Goal: Task Accomplishment & Management: Use online tool/utility

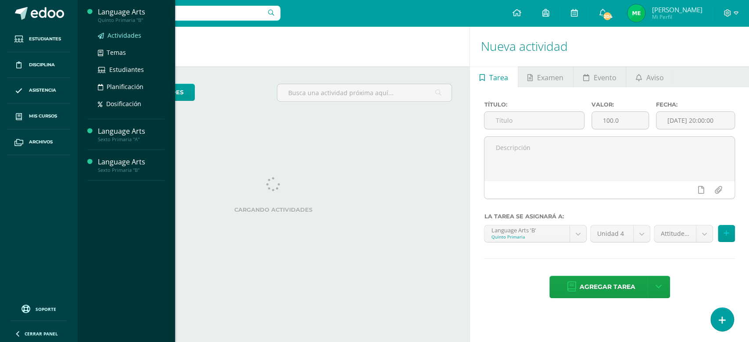
click at [130, 33] on span "Actividades" at bounding box center [124, 35] width 34 height 8
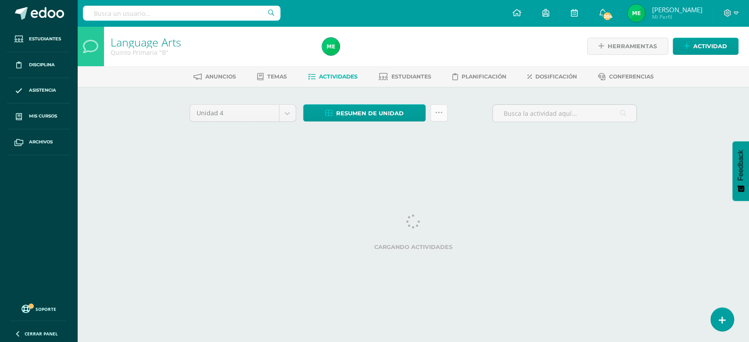
click at [434, 115] on link at bounding box center [438, 112] width 17 height 17
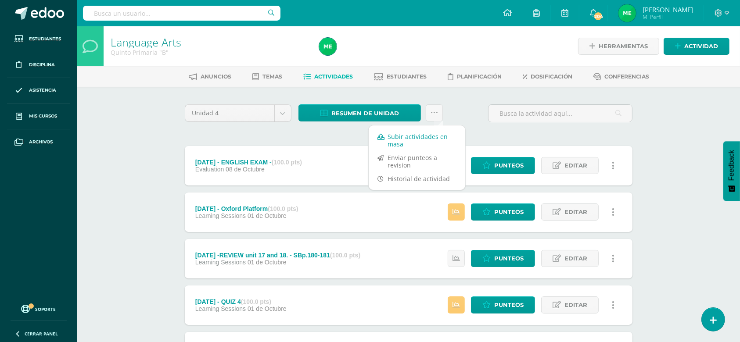
click at [393, 135] on link "Subir actividades en masa" at bounding box center [416, 140] width 97 height 21
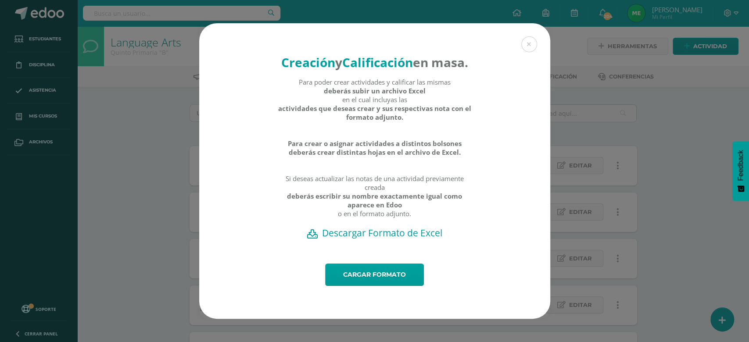
click at [375, 239] on h2 "Descargar Formato de Excel" at bounding box center [374, 233] width 320 height 12
click at [375, 286] on link "Cargar formato" at bounding box center [374, 275] width 99 height 22
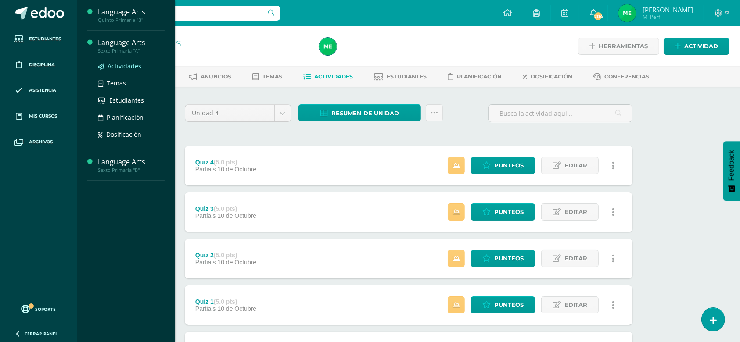
click at [129, 67] on span "Actividades" at bounding box center [124, 66] width 34 height 8
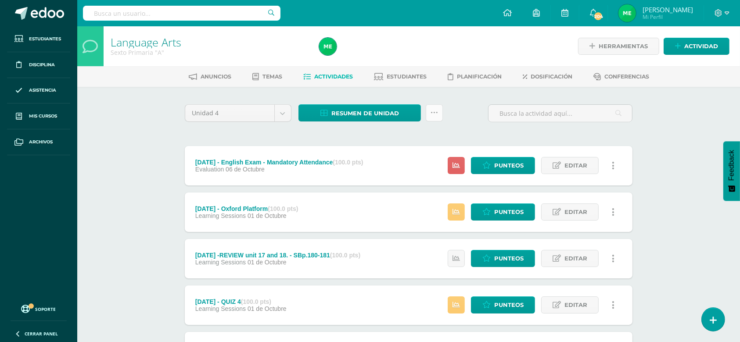
click at [430, 114] on link at bounding box center [433, 112] width 17 height 17
click at [399, 143] on link "Subir actividades en masa" at bounding box center [412, 140] width 97 height 21
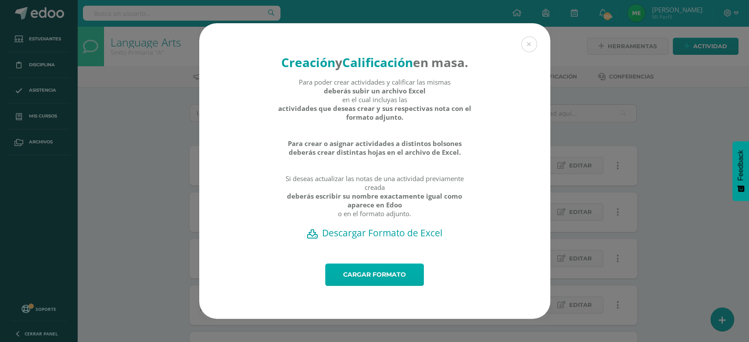
click at [380, 285] on link "Cargar formato" at bounding box center [374, 275] width 99 height 22
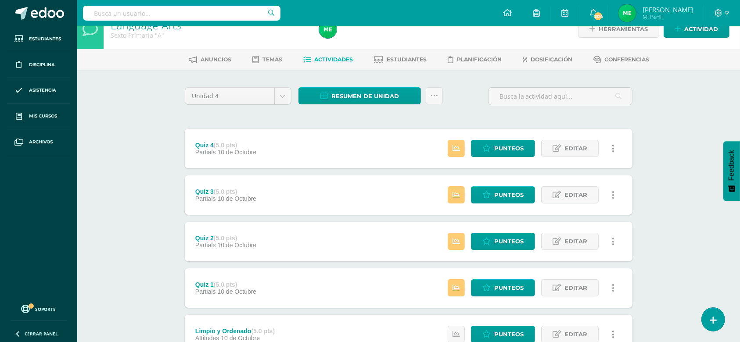
scroll to position [18, 0]
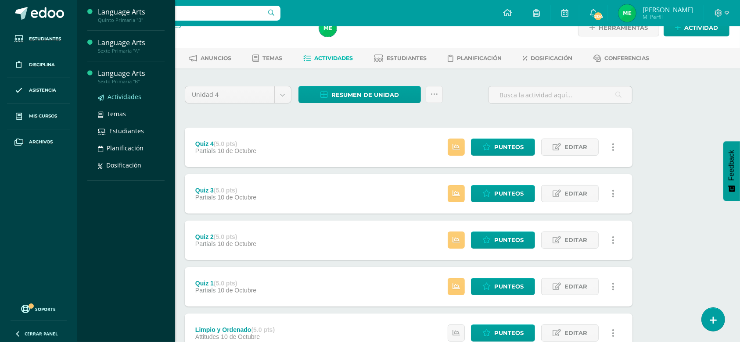
click at [126, 97] on span "Actividades" at bounding box center [124, 97] width 34 height 8
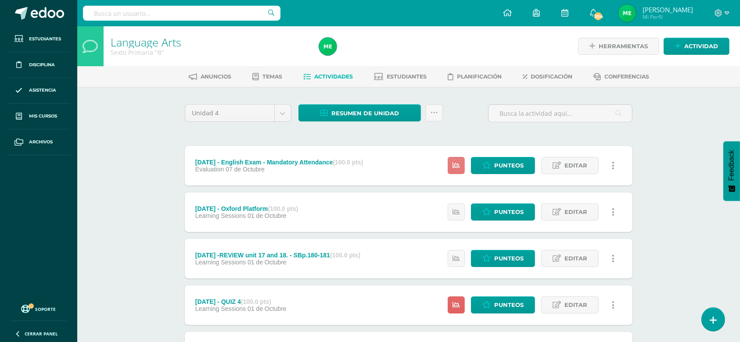
click at [459, 168] on icon at bounding box center [455, 165] width 7 height 7
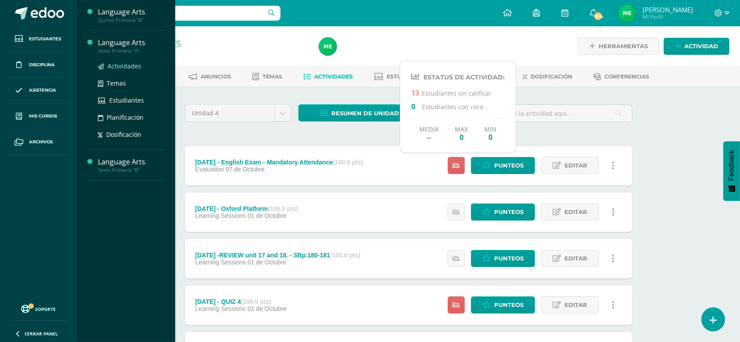
click at [127, 68] on span "Actividades" at bounding box center [124, 66] width 34 height 8
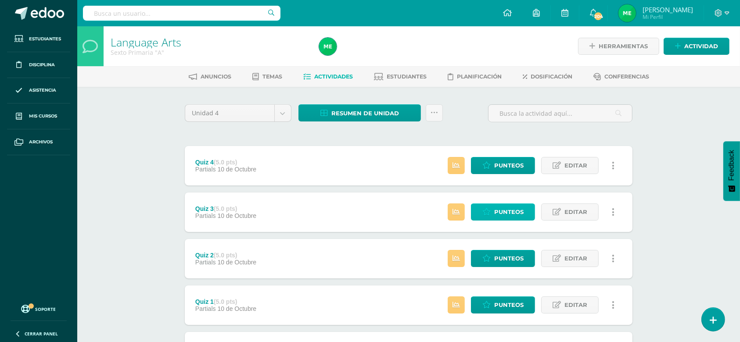
click at [501, 213] on span "Punteos" at bounding box center [508, 212] width 29 height 16
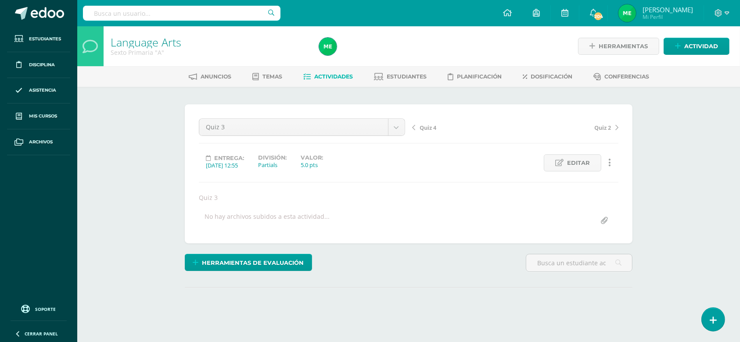
click at [144, 118] on div "Language Arts Sexto Primaria "A" Herramientas Detalle de asistencias Actividad …" at bounding box center [408, 190] width 662 height 329
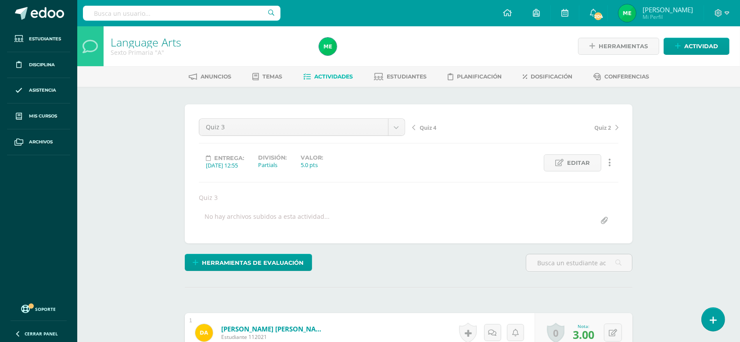
scroll to position [108, 0]
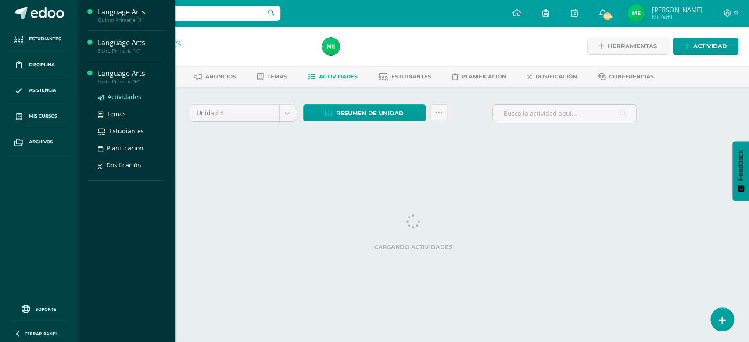
click at [125, 97] on span "Actividades" at bounding box center [124, 97] width 34 height 8
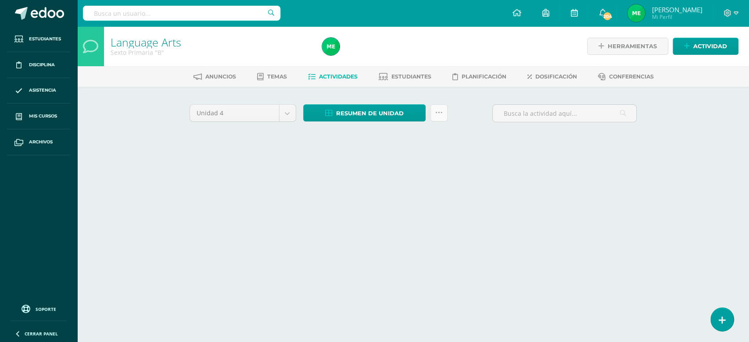
click at [439, 117] on link at bounding box center [438, 112] width 17 height 17
click at [443, 114] on link at bounding box center [438, 112] width 17 height 17
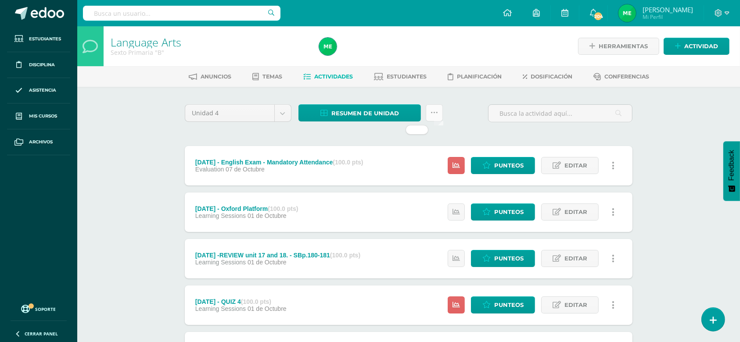
click at [436, 111] on icon at bounding box center [433, 112] width 7 height 7
click at [434, 112] on icon at bounding box center [433, 112] width 7 height 7
click at [514, 108] on input "text" at bounding box center [559, 113] width 143 height 17
click at [432, 109] on icon at bounding box center [433, 112] width 7 height 7
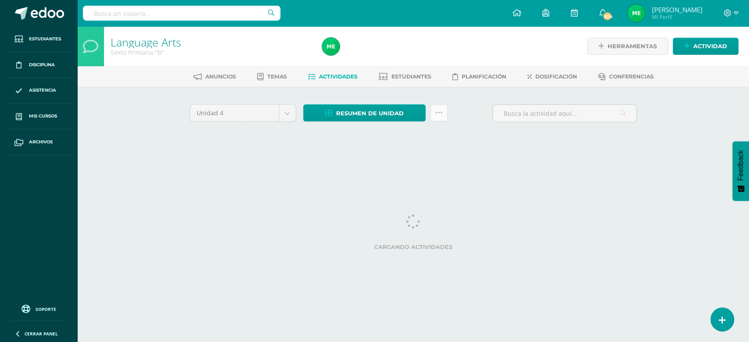
click at [442, 107] on link at bounding box center [438, 112] width 17 height 17
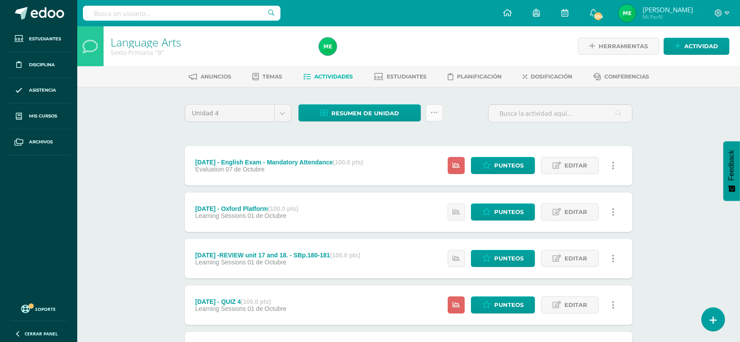
click at [442, 107] on link at bounding box center [433, 112] width 17 height 17
click at [393, 139] on link "Subir actividades en masa" at bounding box center [412, 140] width 97 height 21
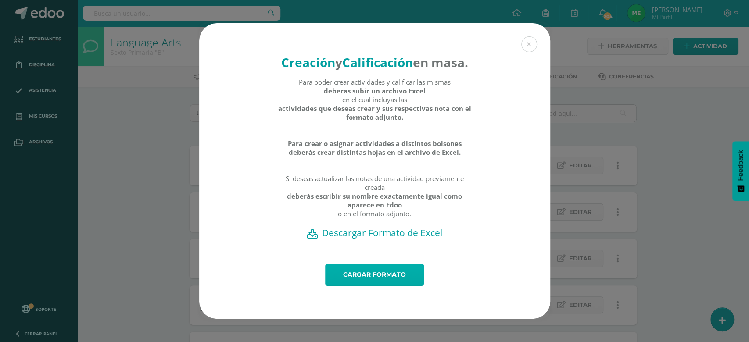
click at [385, 286] on link "Cargar formato" at bounding box center [374, 275] width 99 height 22
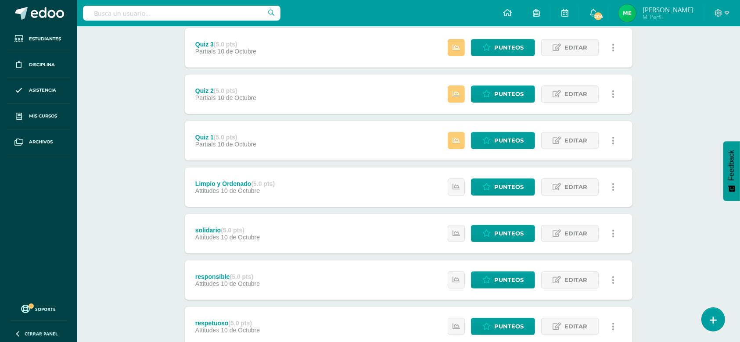
scroll to position [317, 0]
